Goal: Information Seeking & Learning: Learn about a topic

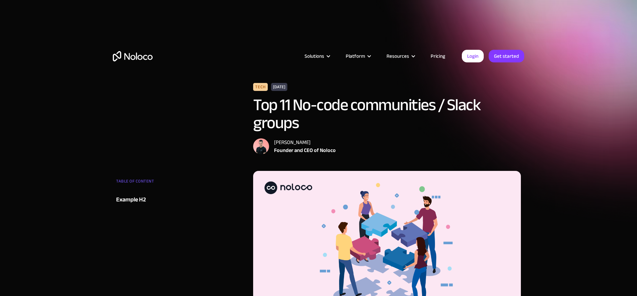
click at [137, 60] on img "home" at bounding box center [133, 56] width 40 height 10
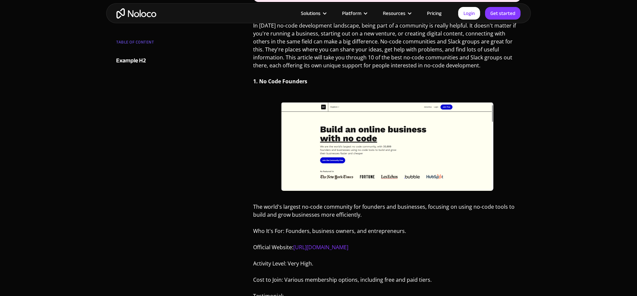
scroll to position [331, 0]
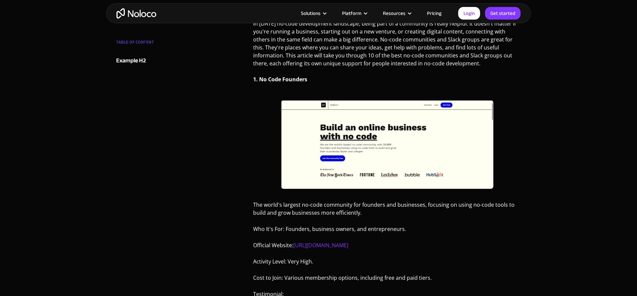
click at [513, 202] on p "The world's largest no-code community for founders and businesses, focusing on …" at bounding box center [387, 211] width 268 height 21
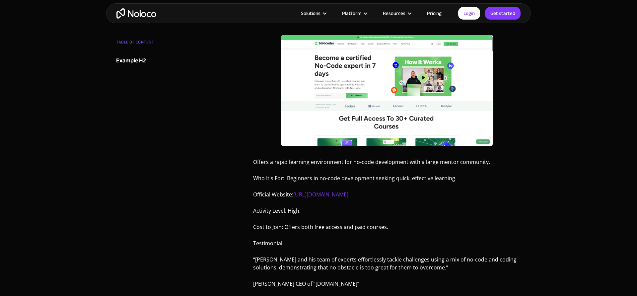
scroll to position [683, 0]
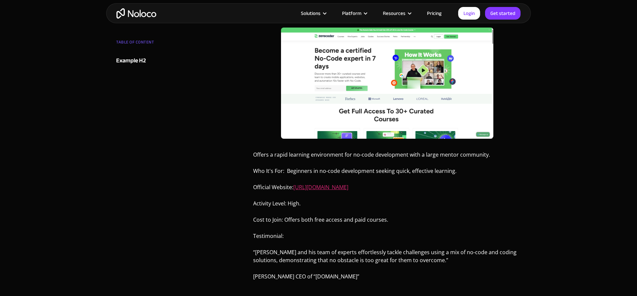
copy link "[URL][DOMAIN_NAME]"
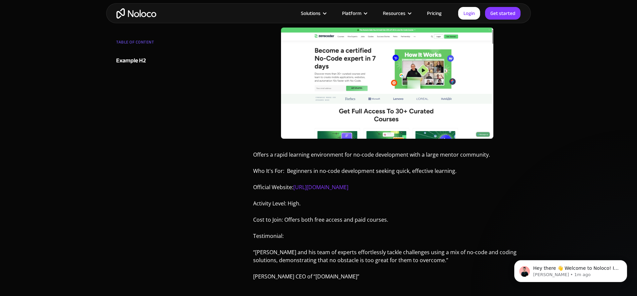
scroll to position [0, 0]
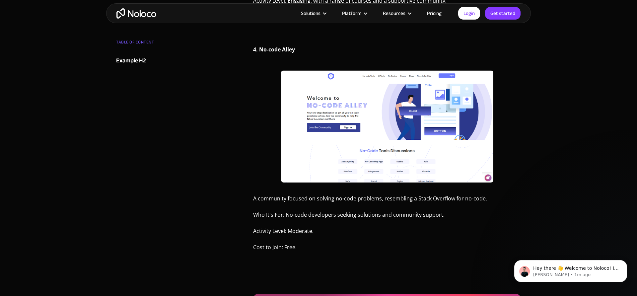
scroll to position [1198, 0]
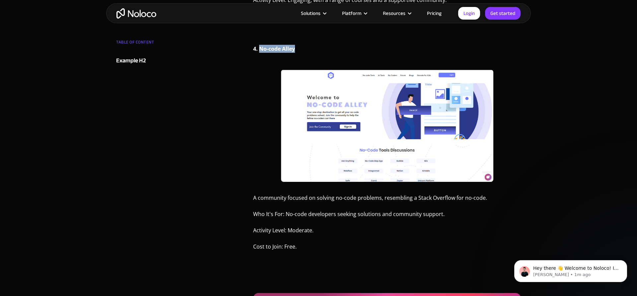
drag, startPoint x: 296, startPoint y: 48, endPoint x: 260, endPoint y: 50, distance: 36.8
click at [260, 50] on p "4. No-code Alley" at bounding box center [387, 51] width 268 height 13
click at [502, 212] on p "Who It's For: No-code developers seeking solutions and community support." at bounding box center [387, 216] width 268 height 13
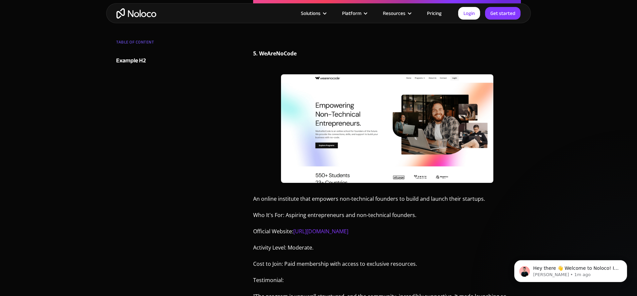
scroll to position [1634, 0]
click at [336, 231] on link "[URL][DOMAIN_NAME]" at bounding box center [320, 230] width 55 height 7
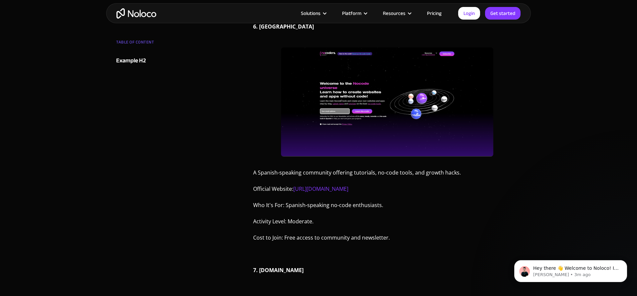
scroll to position [1933, 0]
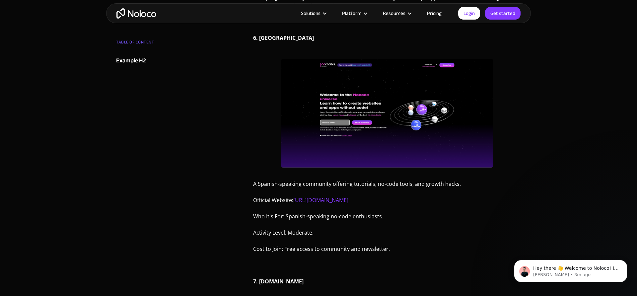
drag, startPoint x: 311, startPoint y: 88, endPoint x: 269, endPoint y: 86, distance: 42.2
drag, startPoint x: 311, startPoint y: 83, endPoint x: 260, endPoint y: 84, distance: 51.1
click at [548, 194] on div "Tech February 12, 2024 Top 11 No-code communities / Slack groups Darragh Mc Kay…" at bounding box center [318, 18] width 637 height 3903
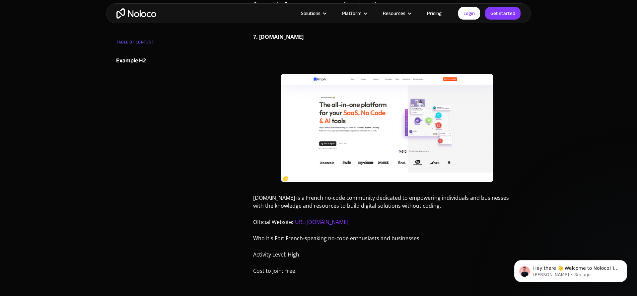
scroll to position [2052, 0]
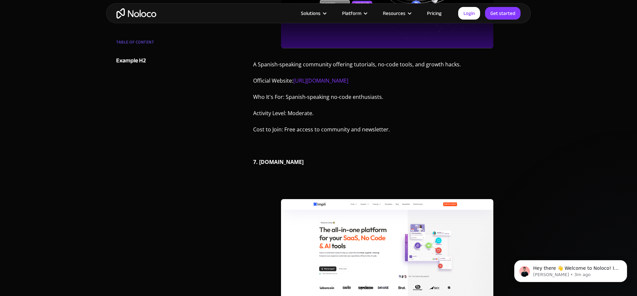
drag, startPoint x: 305, startPoint y: 196, endPoint x: 259, endPoint y: 195, distance: 46.4
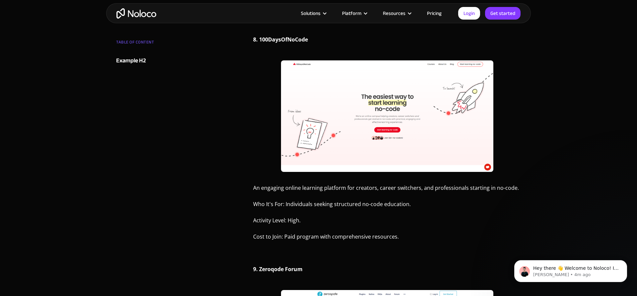
scroll to position [2411, 0]
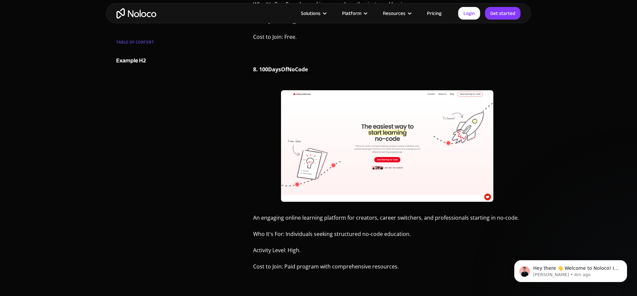
drag, startPoint x: 290, startPoint y: 76, endPoint x: 264, endPoint y: 78, distance: 25.9
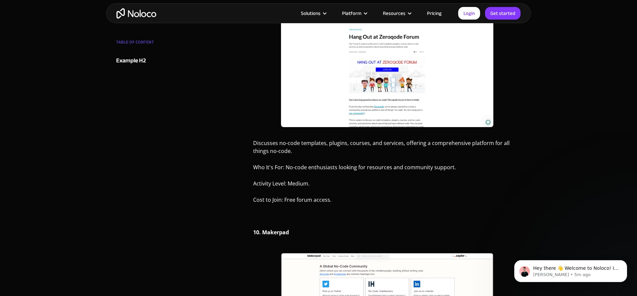
scroll to position [2696, 0]
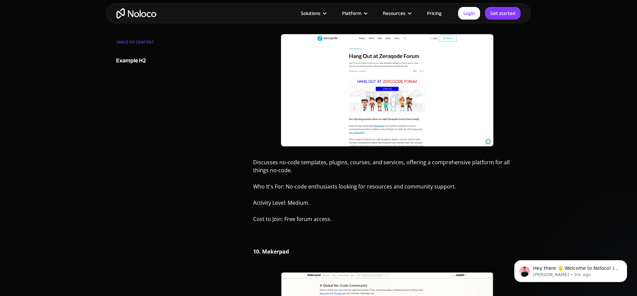
drag, startPoint x: 292, startPoint y: 42, endPoint x: 263, endPoint y: 43, distance: 29.6
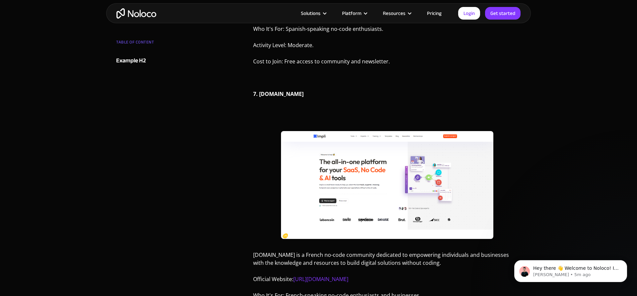
scroll to position [1920, 0]
